Goal: Task Accomplishment & Management: Manage account settings

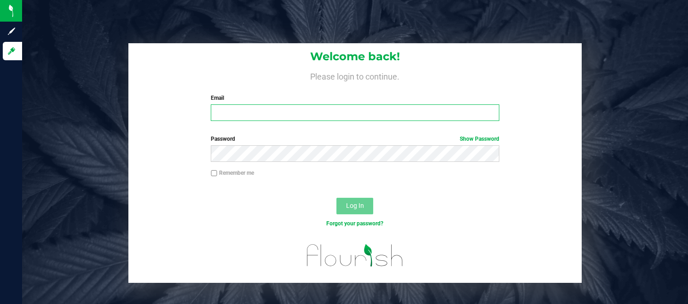
type input "[EMAIL_ADDRESS][DOMAIN_NAME]"
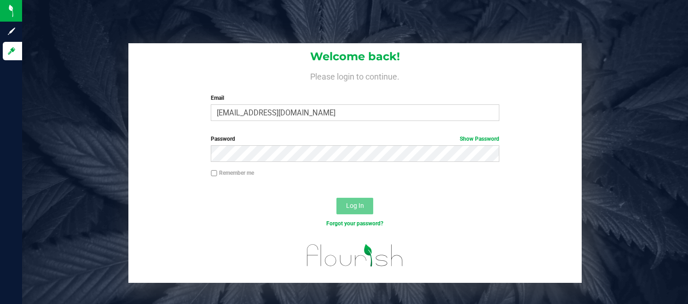
click at [352, 206] on span "Log In" at bounding box center [355, 205] width 18 height 7
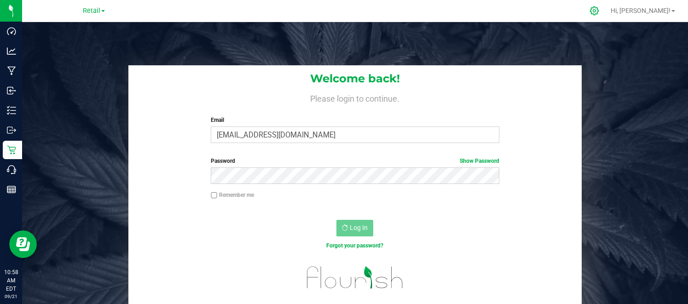
click at [599, 11] on icon at bounding box center [594, 11] width 10 height 10
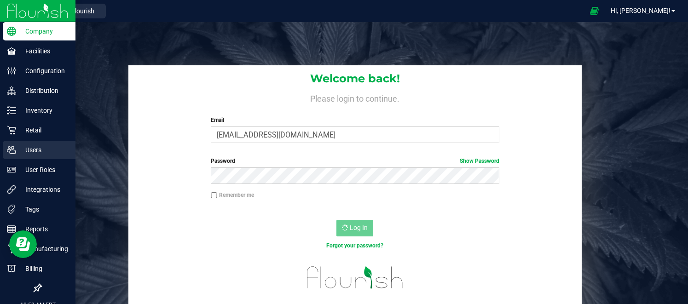
click at [27, 149] on p "Users" at bounding box center [43, 149] width 55 height 11
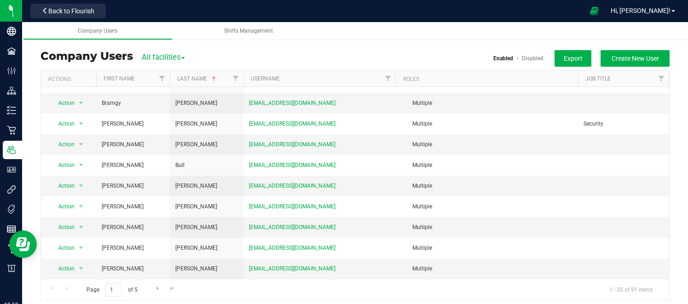
scroll to position [31, 0]
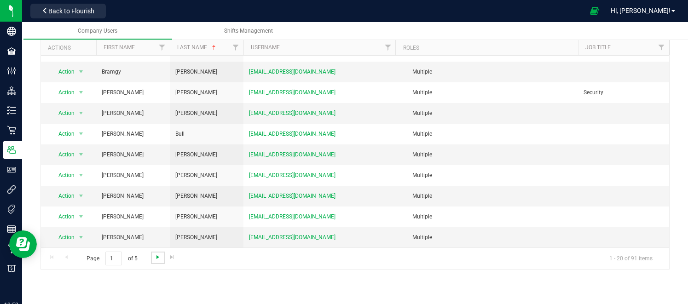
click at [156, 256] on span "Go to the next page" at bounding box center [157, 257] width 7 height 7
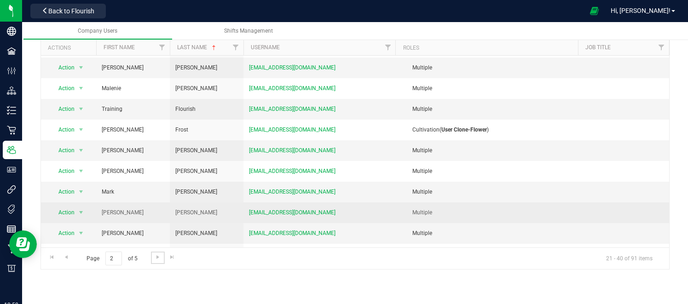
scroll to position [19, 0]
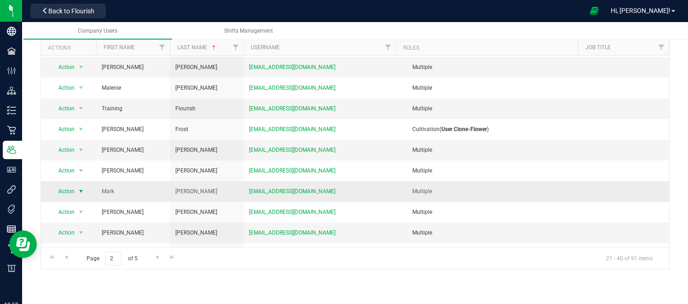
click at [68, 193] on span "Action" at bounding box center [62, 191] width 25 height 13
click at [72, 208] on li "Delete user" at bounding box center [76, 207] width 50 height 14
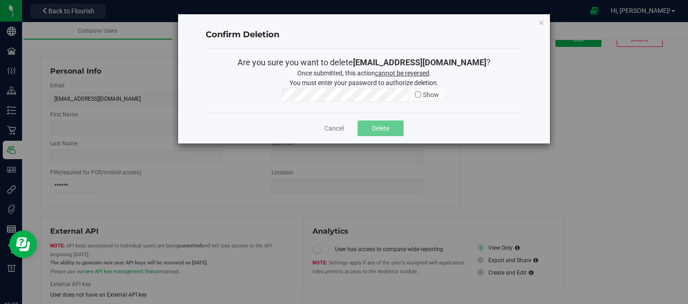
type input "Mark"
type input "[PERSON_NAME]"
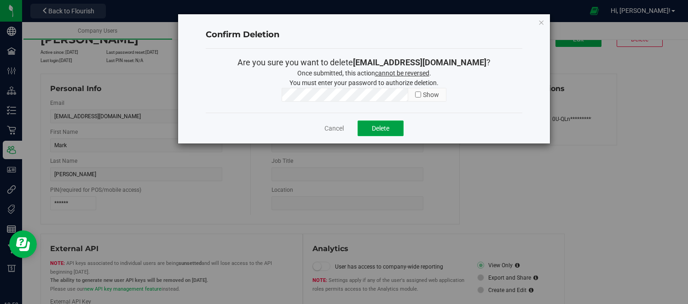
click at [376, 130] on span "Delete" at bounding box center [380, 128] width 17 height 7
